Goal: Transaction & Acquisition: Purchase product/service

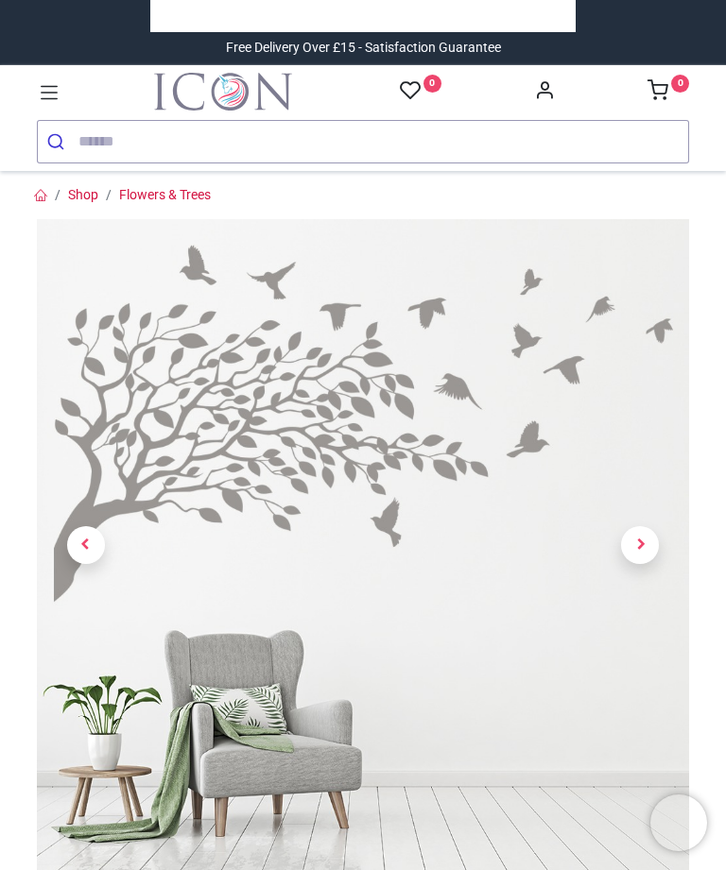
click at [648, 540] on span "Next" at bounding box center [640, 545] width 38 height 38
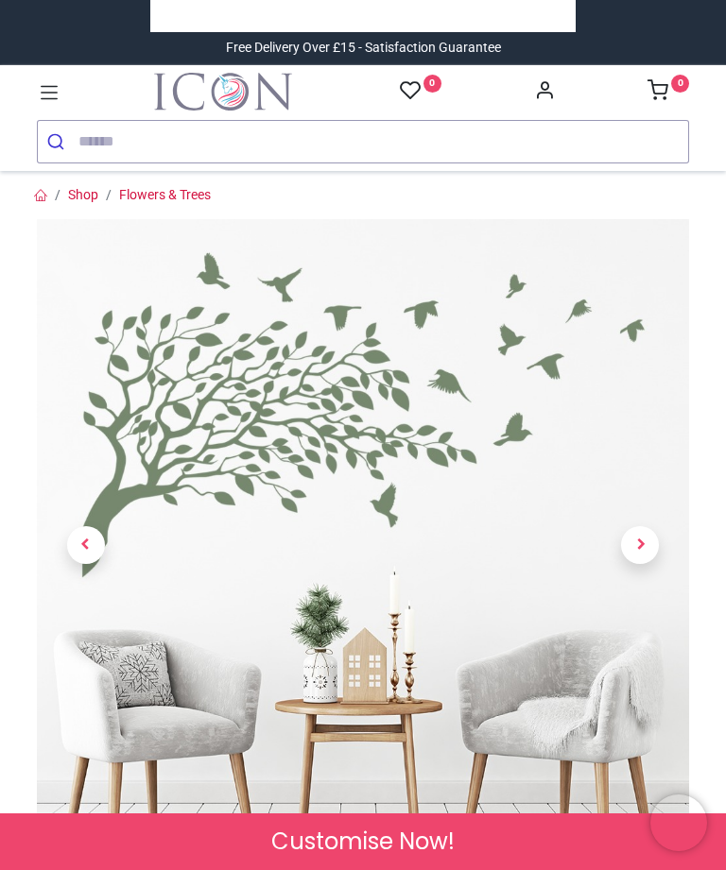
click at [82, 553] on span "Previous" at bounding box center [86, 545] width 38 height 38
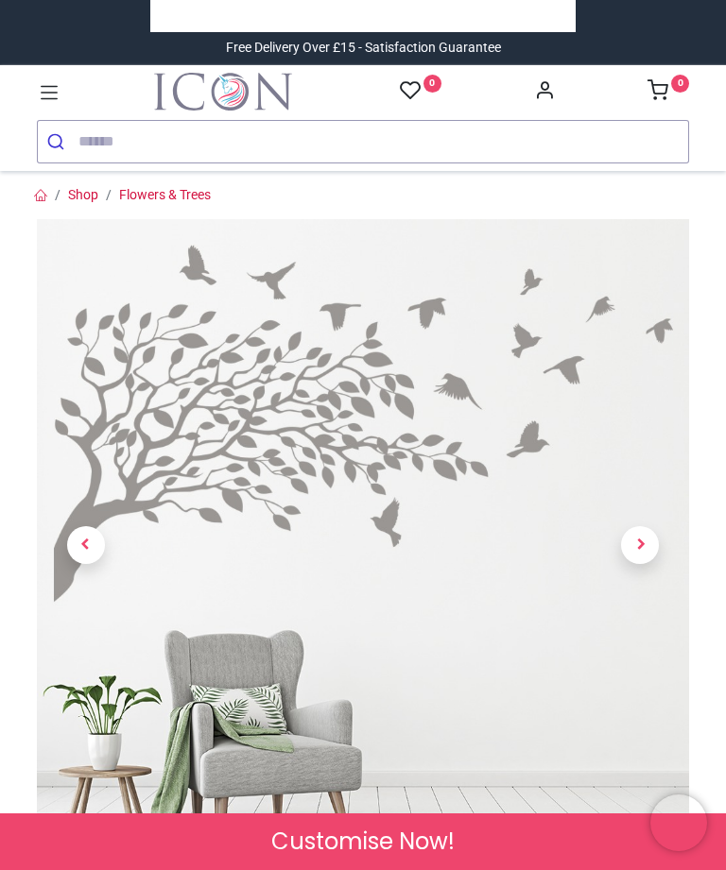
click at [635, 539] on span "Next" at bounding box center [640, 545] width 38 height 38
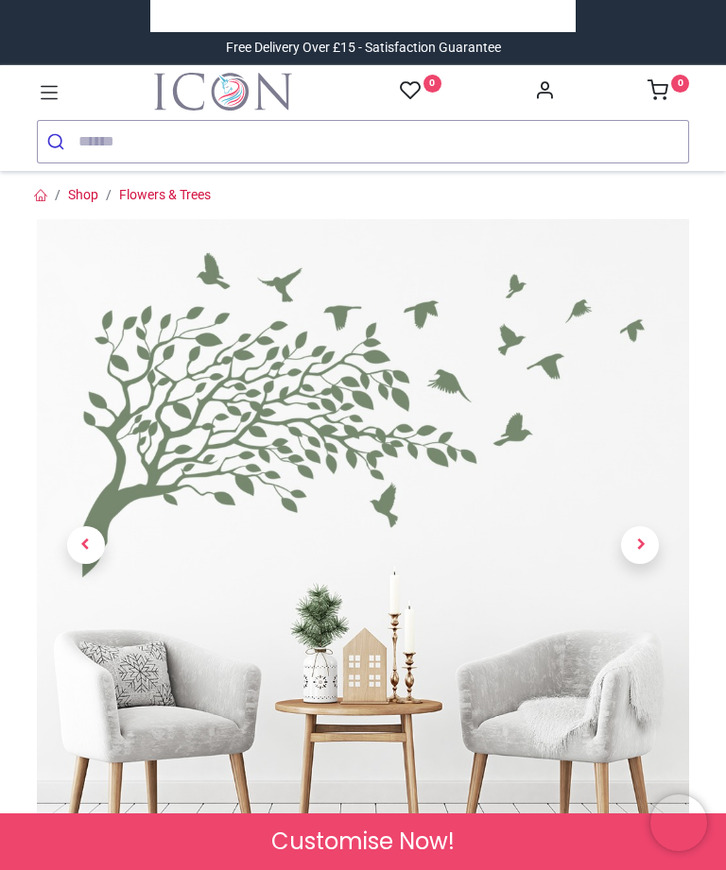
click at [643, 550] on span "Next" at bounding box center [640, 545] width 38 height 38
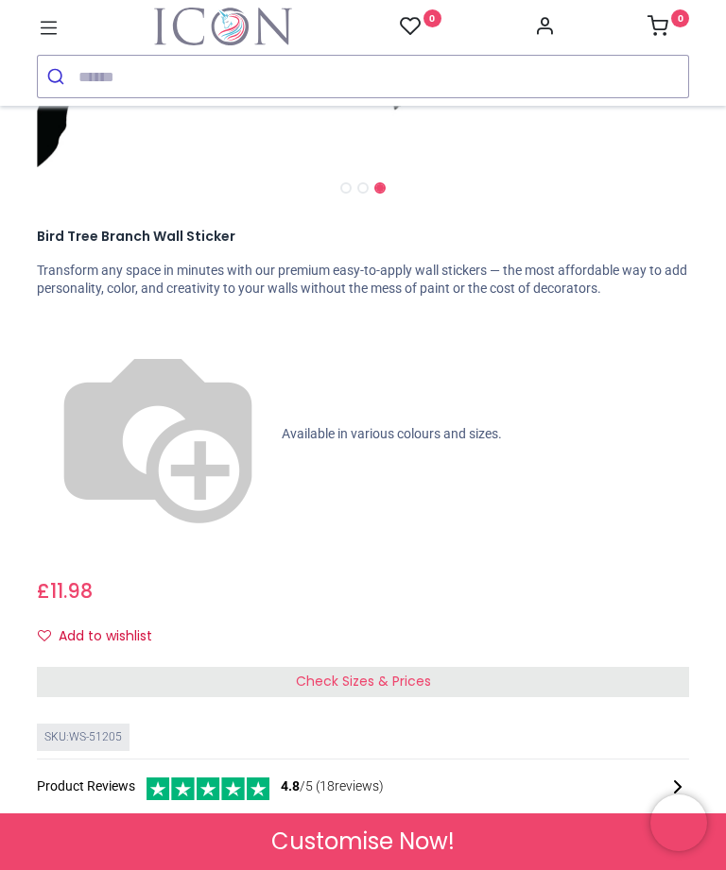
scroll to position [364, 0]
click at [417, 671] on span "Check Sizes & Prices" at bounding box center [363, 680] width 135 height 19
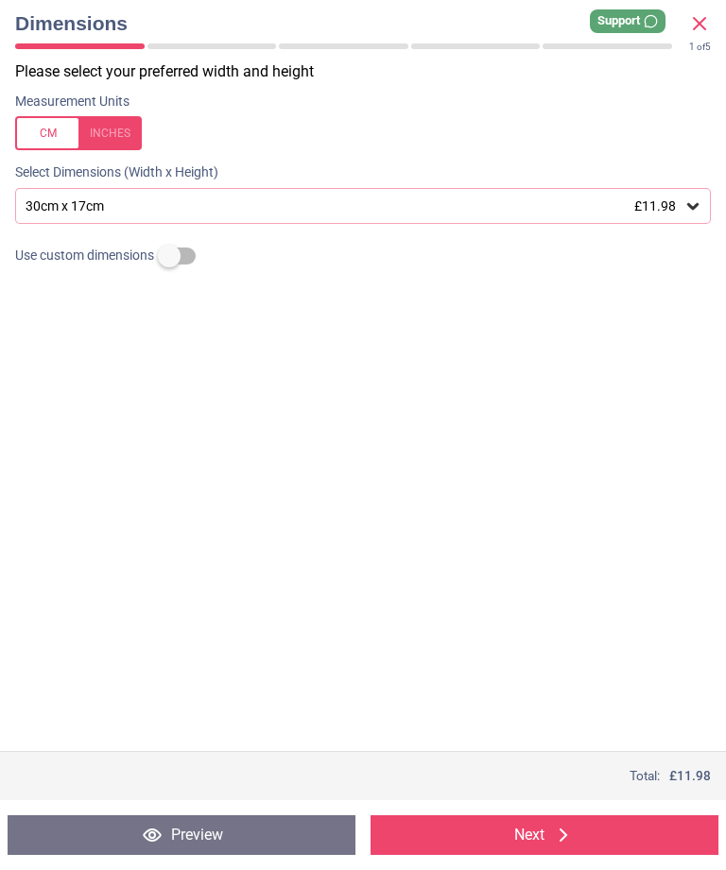
click at [696, 211] on icon at bounding box center [692, 206] width 19 height 19
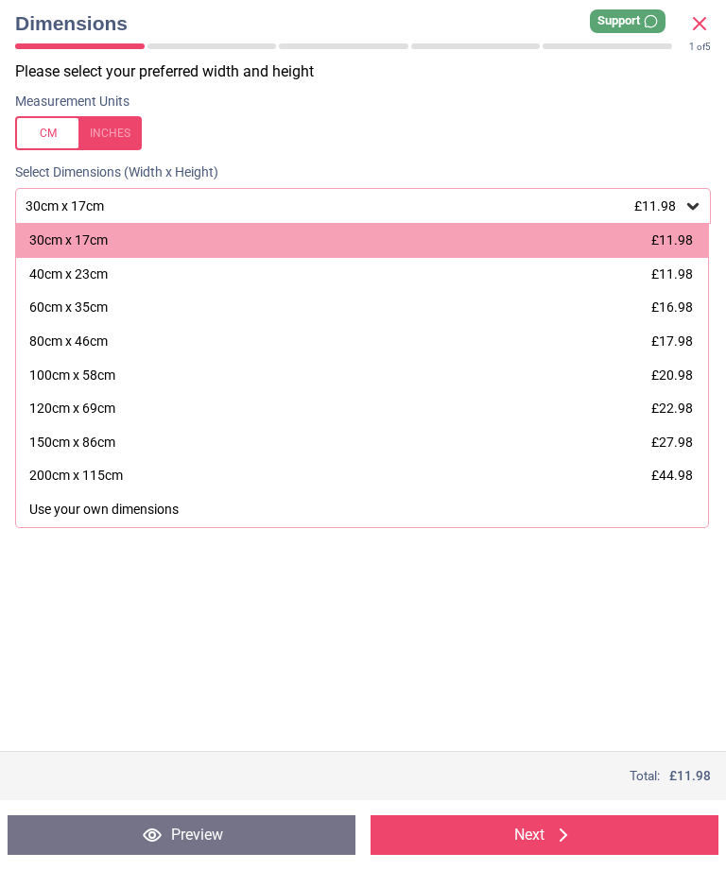
click at [117, 140] on div at bounding box center [78, 133] width 127 height 34
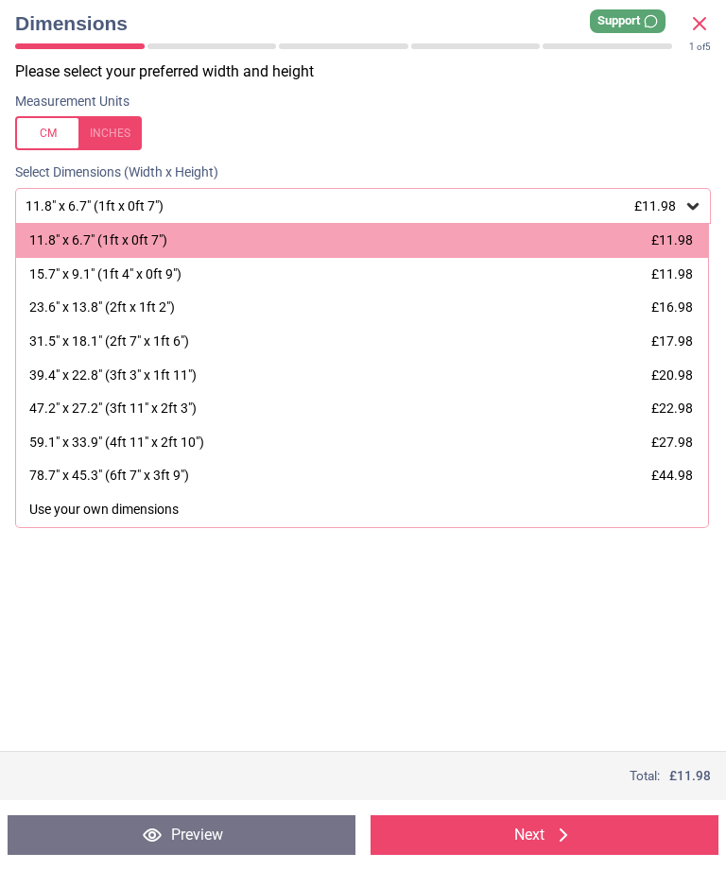
click at [180, 360] on div "39.4" x 22.8" (3ft 3" x 1ft 11") £20.98" at bounding box center [362, 376] width 692 height 34
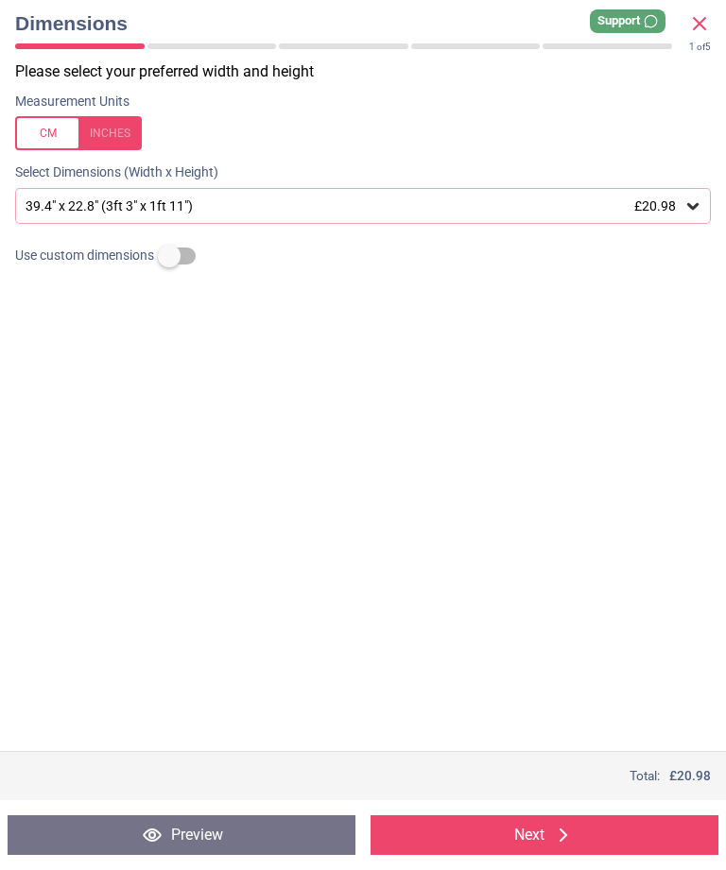
click at [196, 831] on button "Preview" at bounding box center [182, 835] width 348 height 40
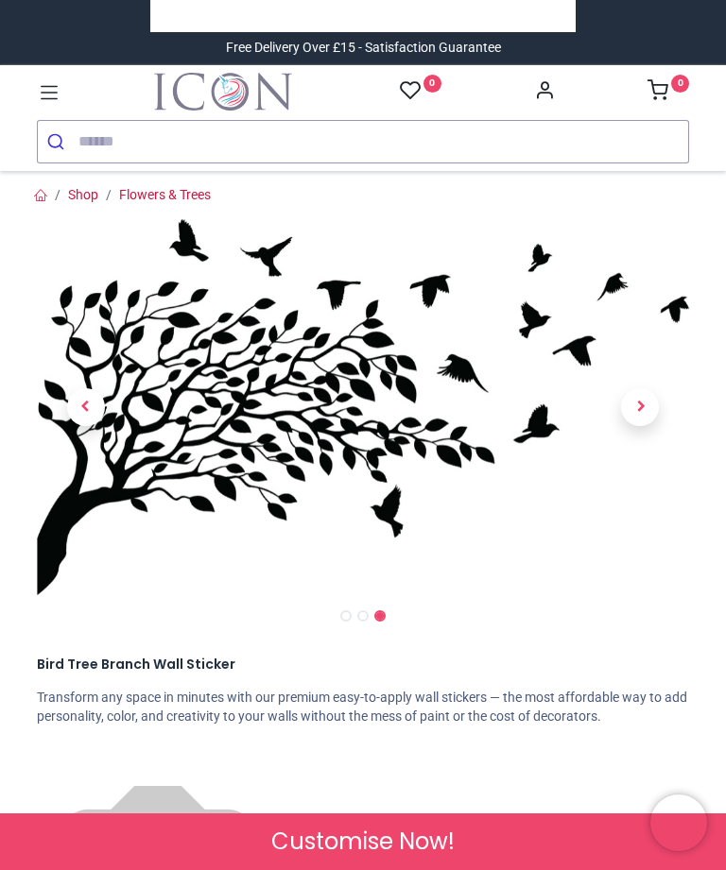
click at [86, 406] on span "Previous" at bounding box center [86, 407] width 38 height 38
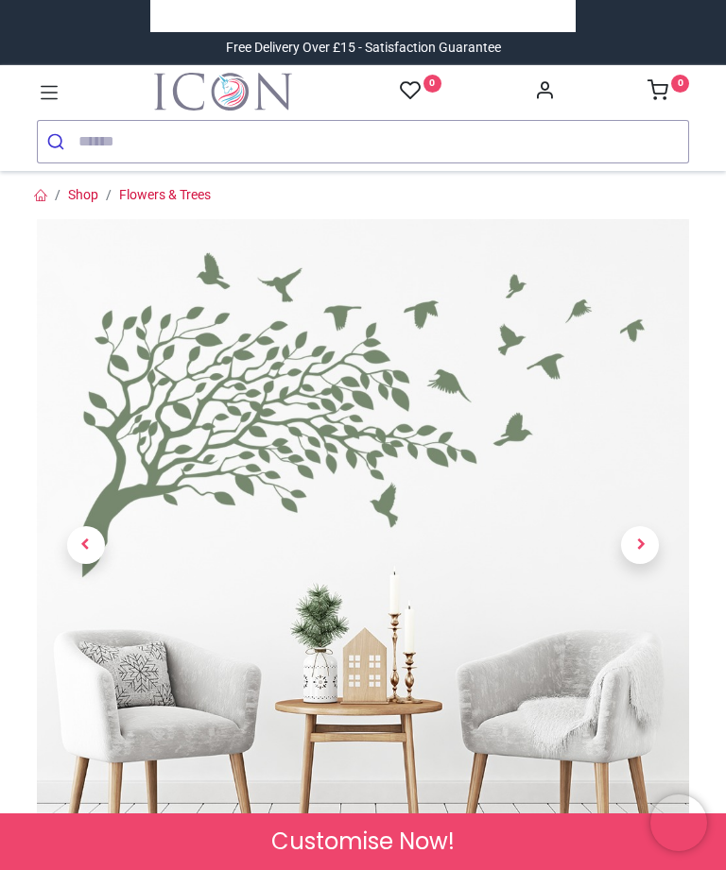
click at [83, 540] on span "Previous" at bounding box center [86, 545] width 38 height 38
